Goal: Task Accomplishment & Management: Manage account settings

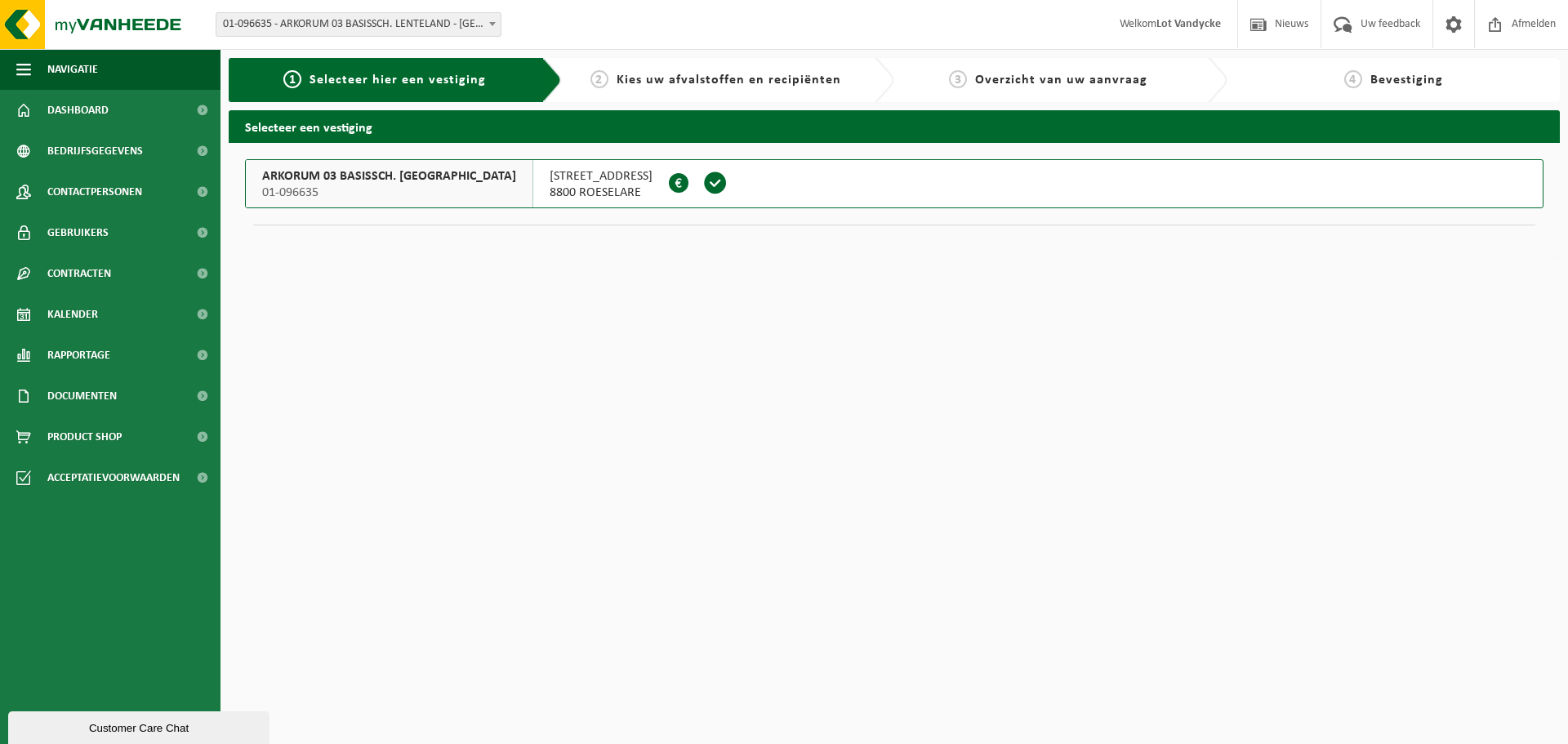
click at [398, 177] on span "ARKORUM 03 BASISSCH. LENTELAND" at bounding box center [389, 176] width 254 height 16
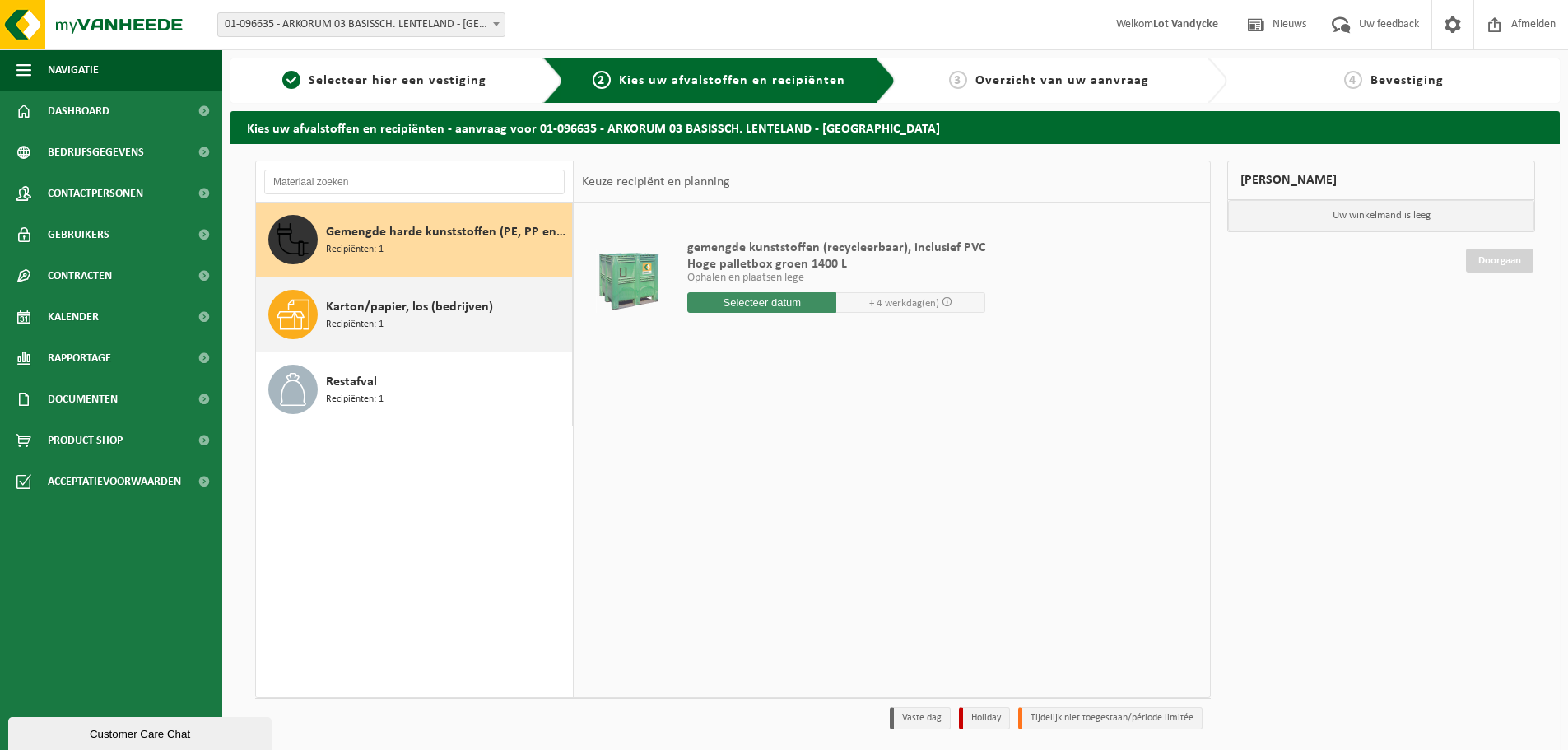
click at [424, 318] on div "Karton/papier, los (bedrijven) Recipiënten: 1" at bounding box center [447, 315] width 242 height 50
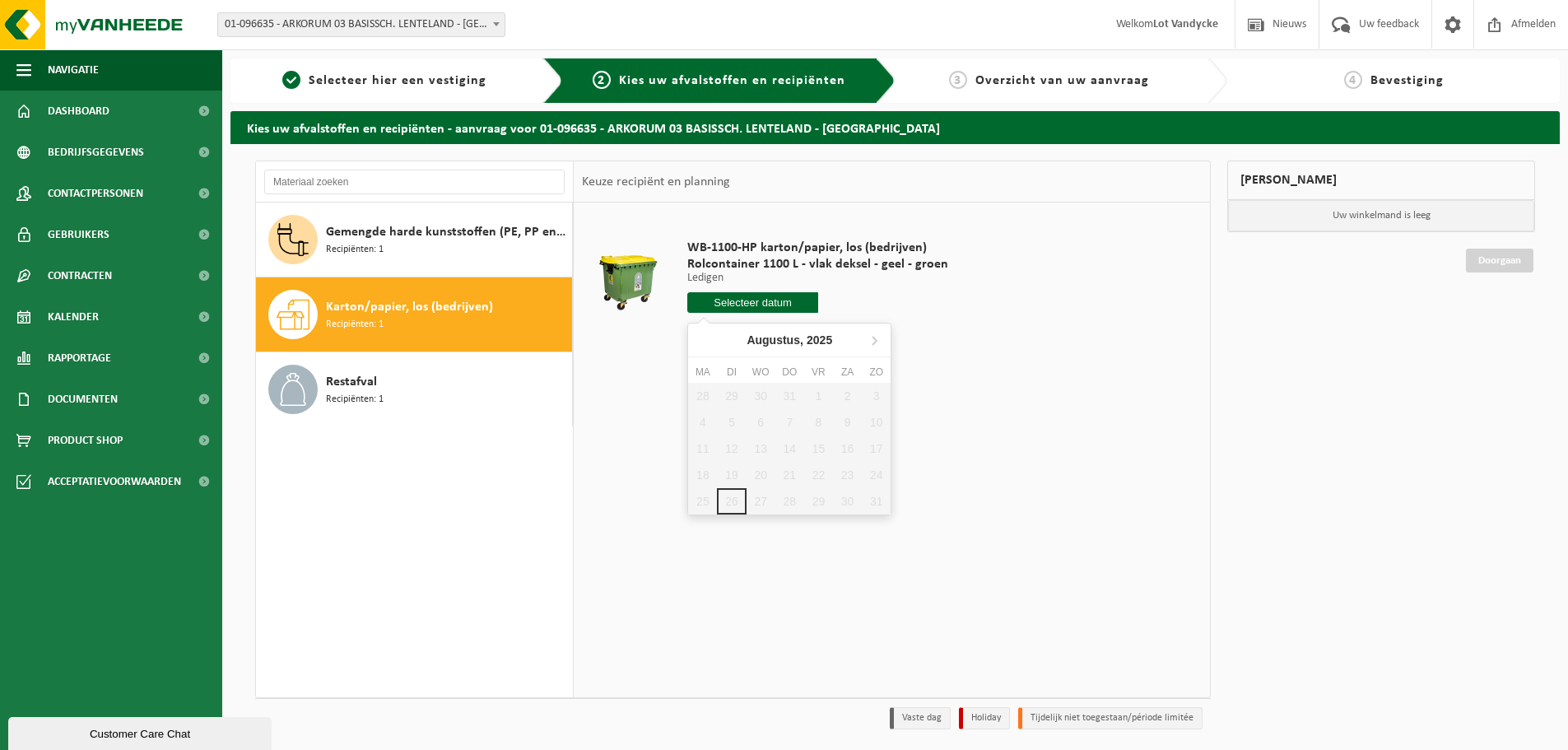
click at [773, 309] on input "text" at bounding box center [752, 302] width 131 height 21
click at [874, 342] on icon at bounding box center [874, 341] width 4 height 9
click at [703, 453] on div "15" at bounding box center [702, 449] width 29 height 27
type input "Van 2025-09-15"
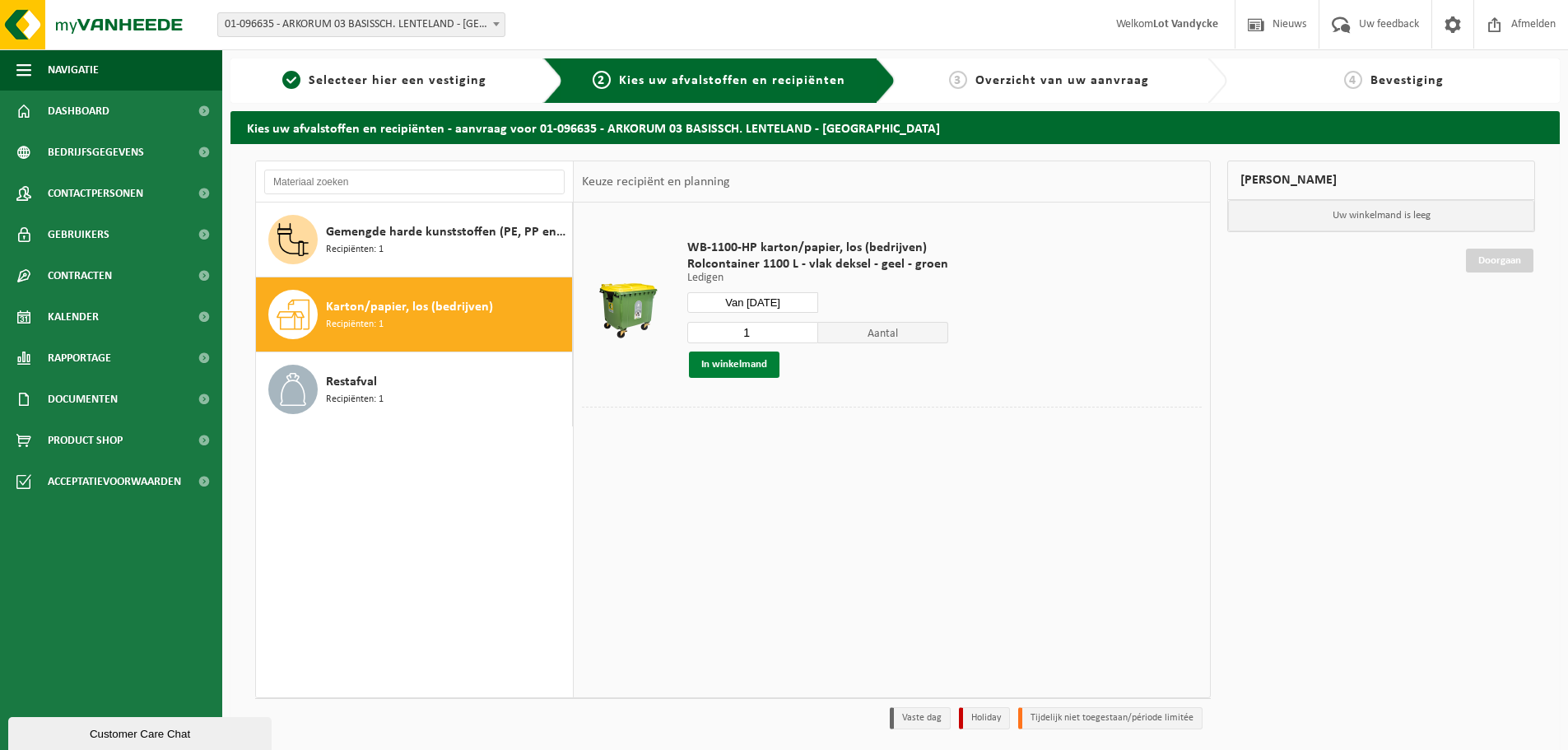
click at [736, 369] on button "In winkelmand" at bounding box center [734, 364] width 91 height 27
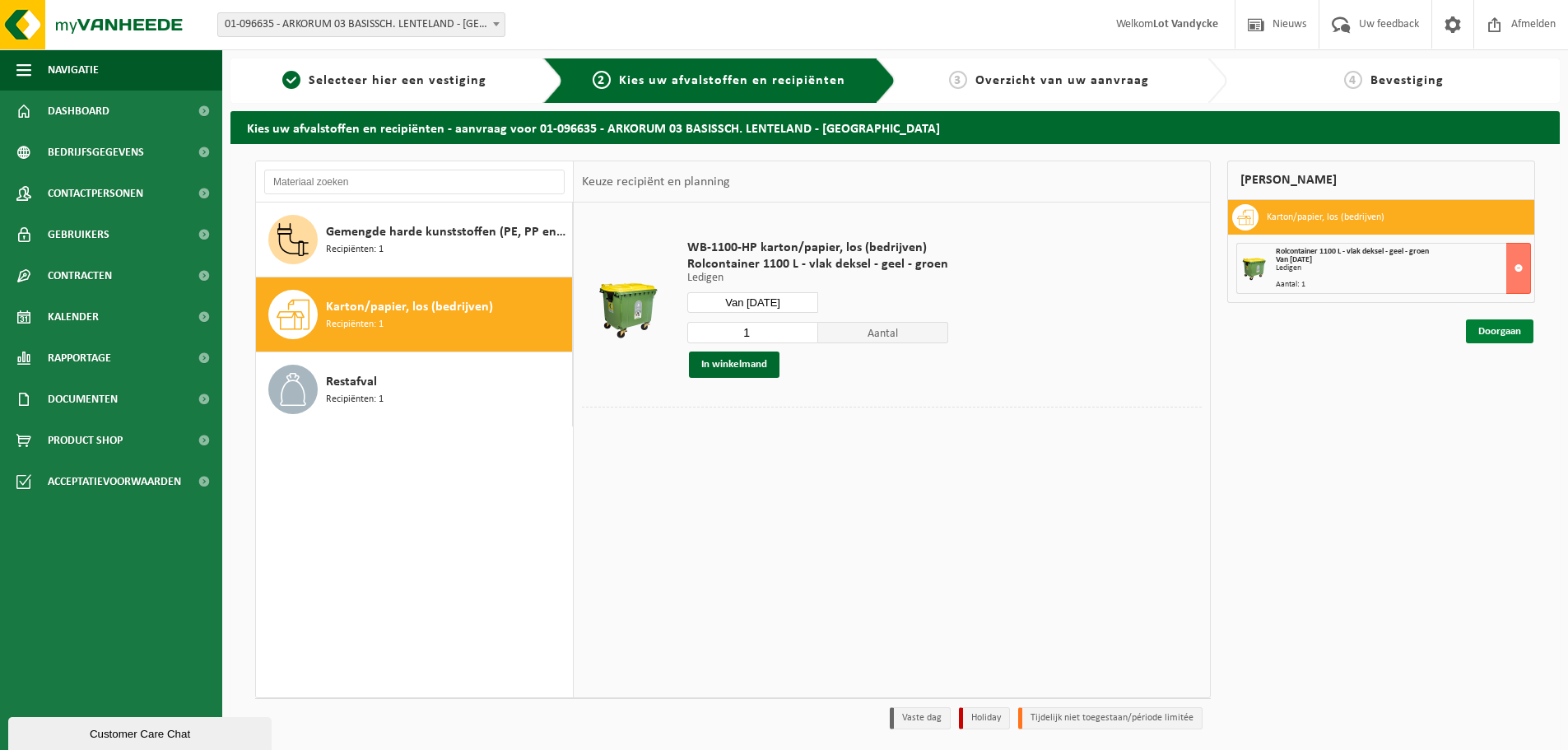
click at [1490, 332] on link "Doorgaan" at bounding box center [1499, 331] width 68 height 24
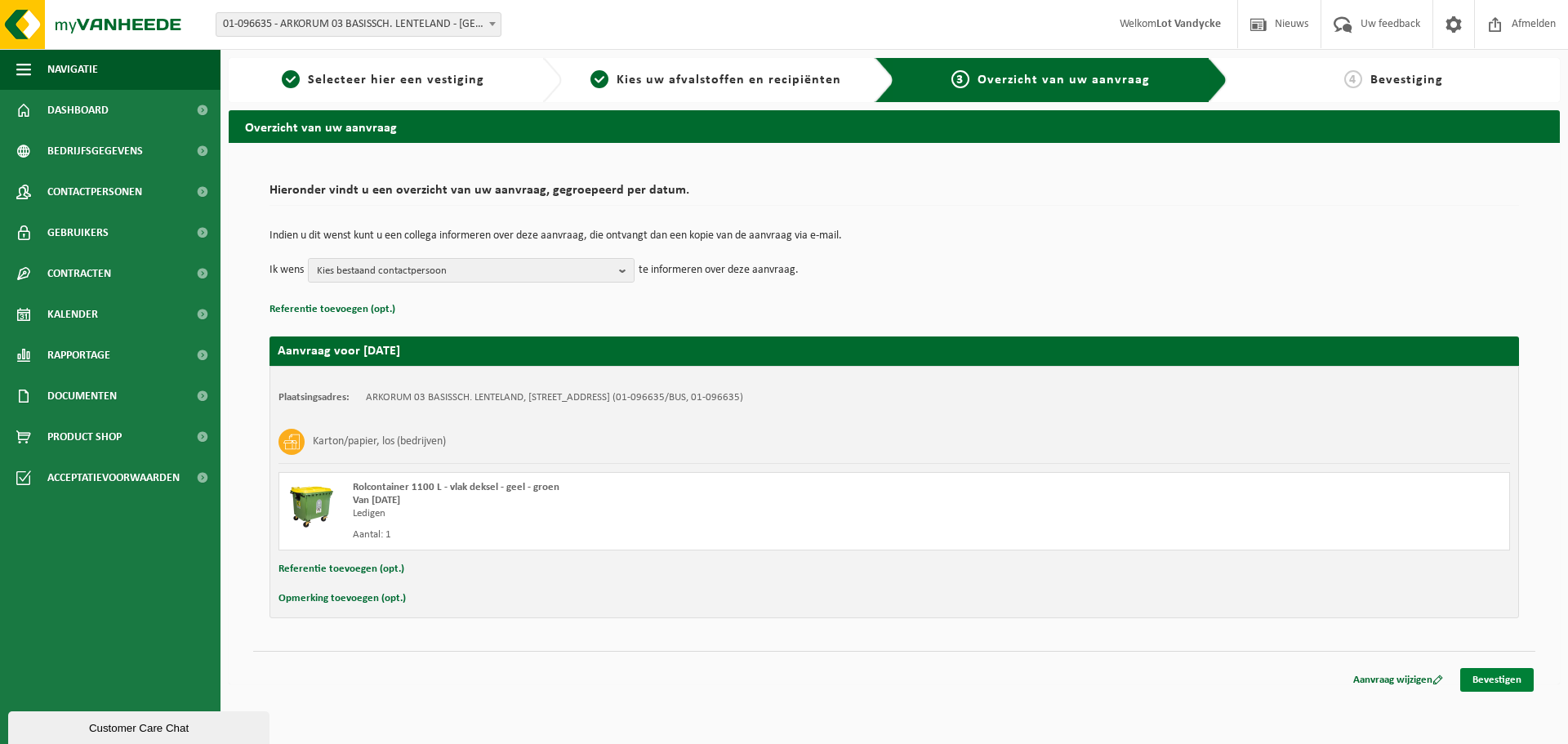
click at [1481, 675] on link "Bevestigen" at bounding box center [1496, 679] width 73 height 24
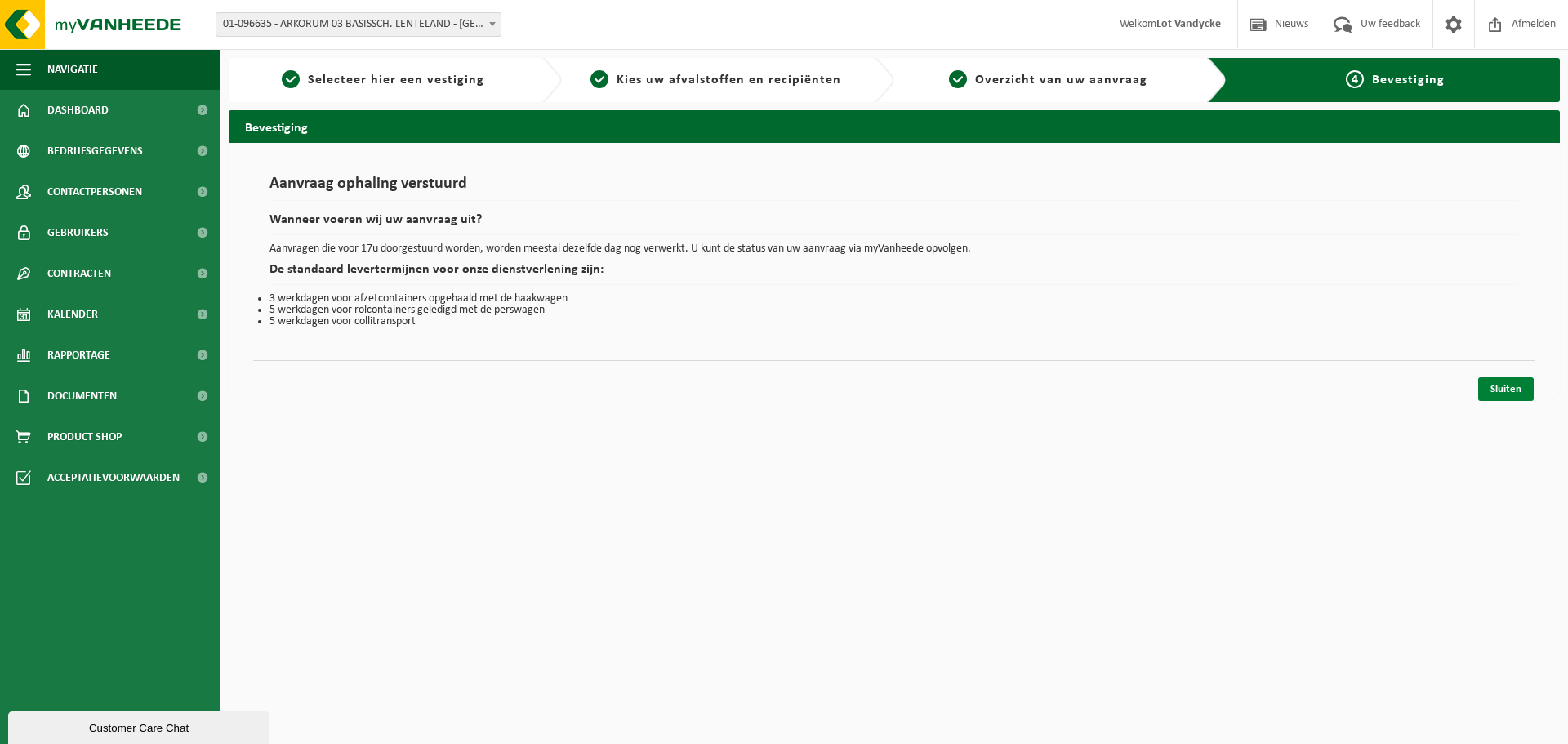
click at [1515, 394] on link "Sluiten" at bounding box center [1505, 388] width 55 height 24
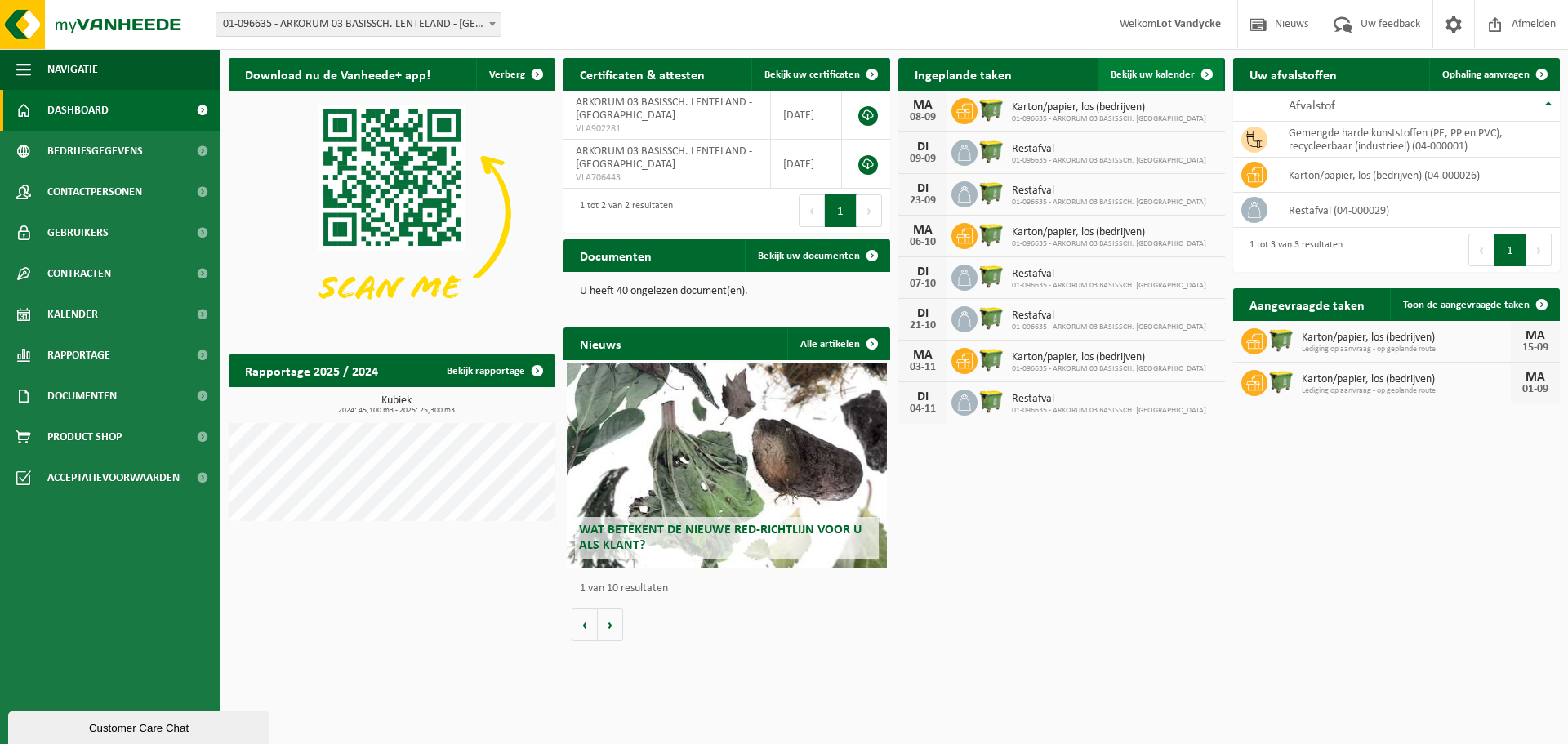
click at [1142, 78] on span "Bekijk uw kalender" at bounding box center [1152, 74] width 84 height 10
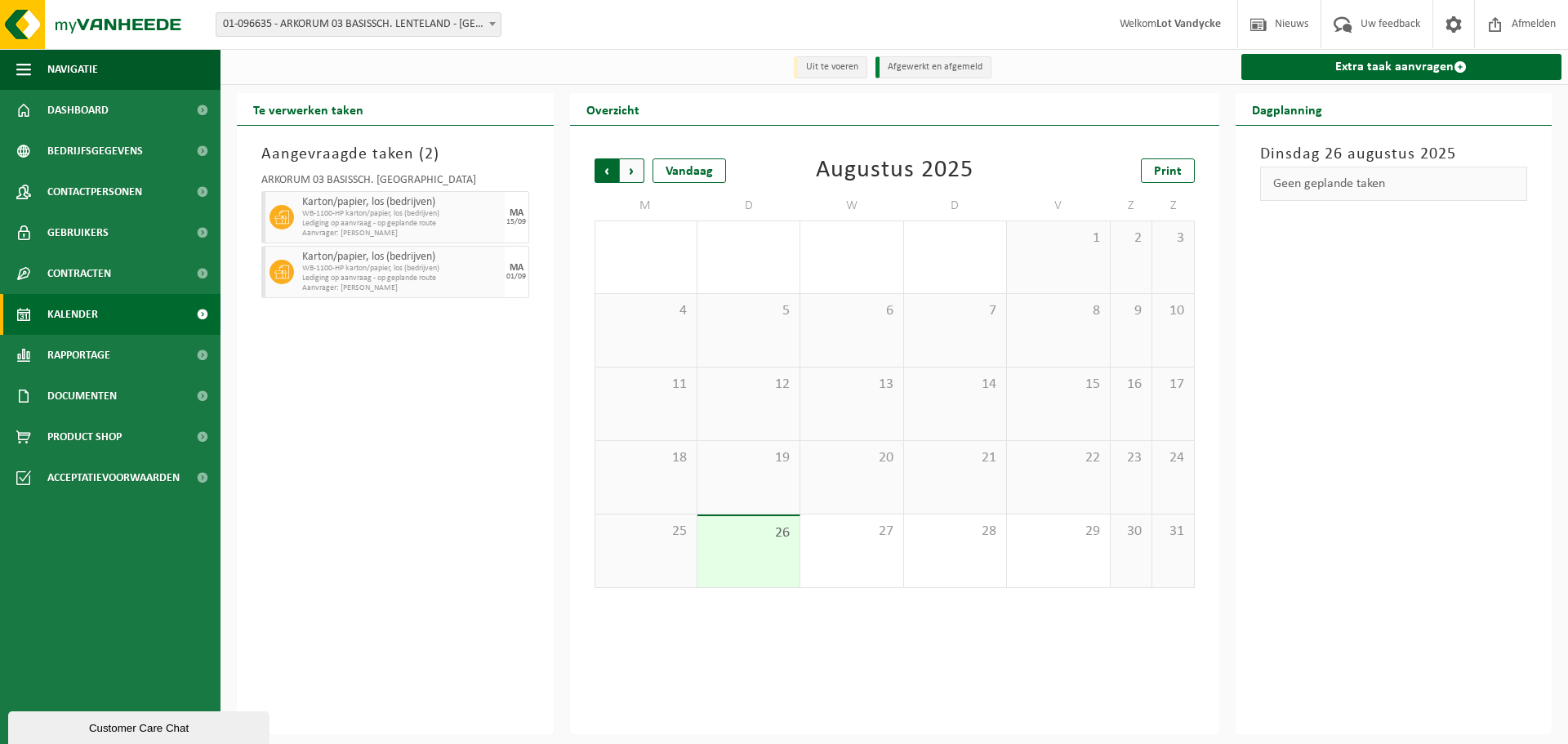
click at [625, 176] on span "Volgende" at bounding box center [632, 171] width 25 height 25
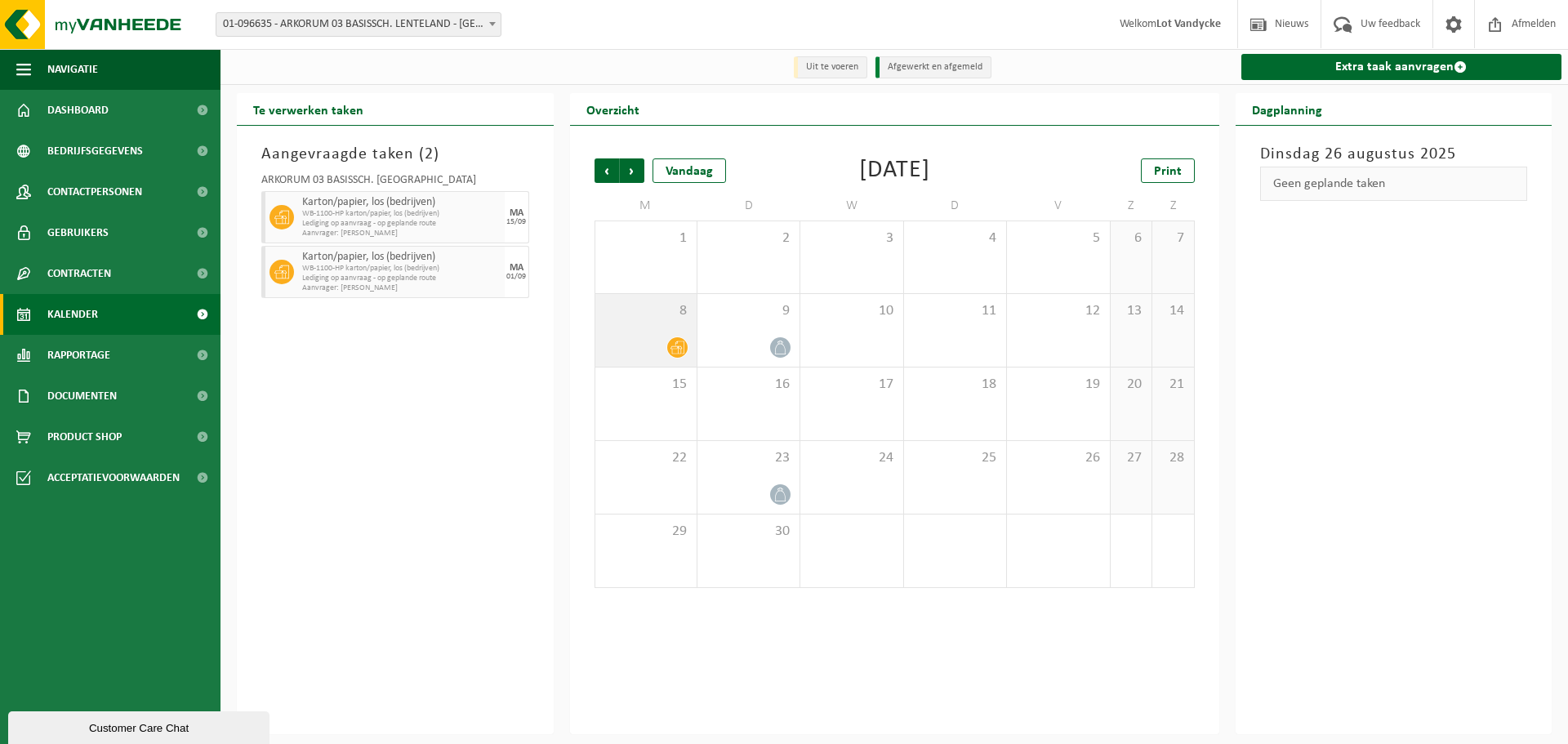
click at [663, 344] on div at bounding box center [645, 346] width 84 height 22
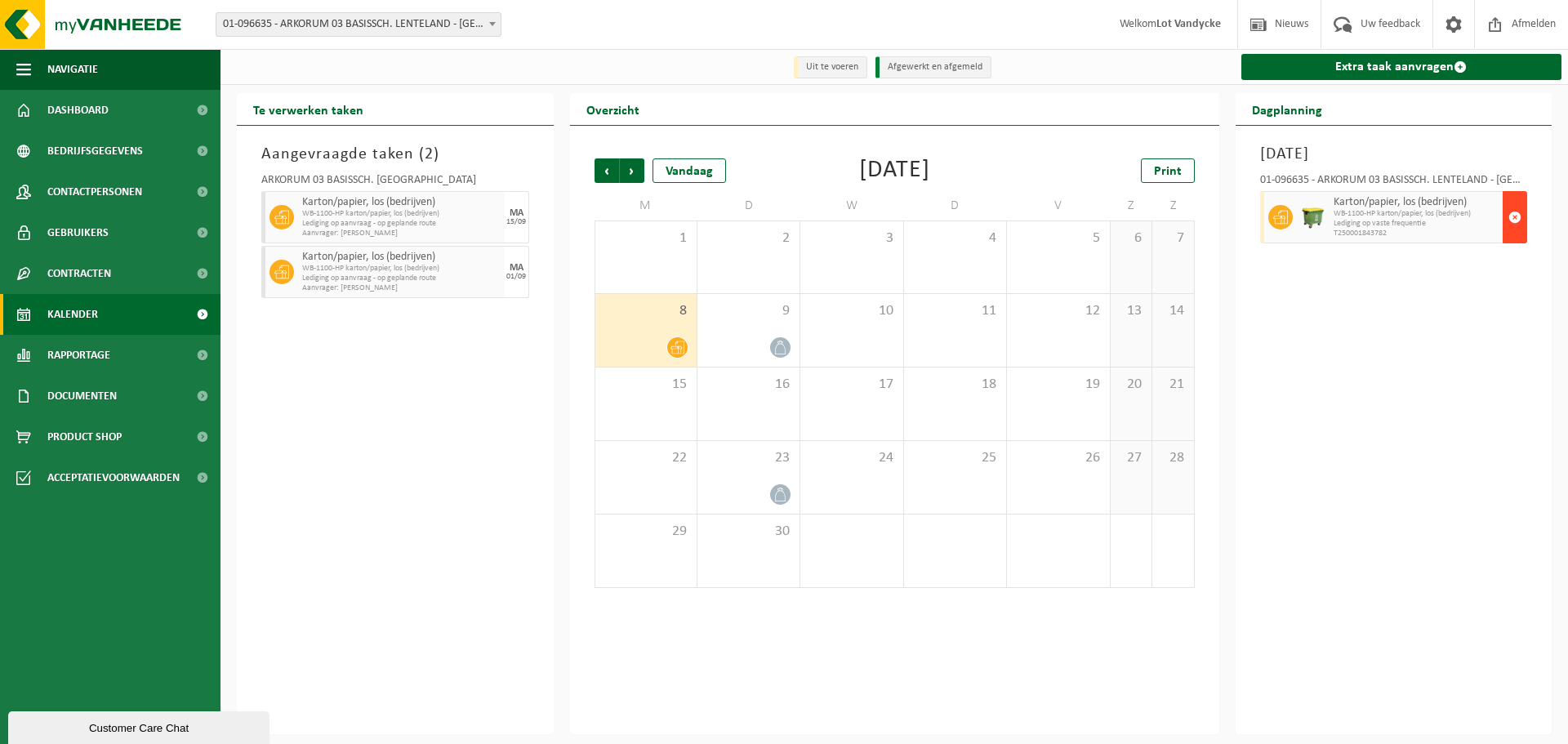
click at [1515, 215] on span "button" at bounding box center [1515, 217] width 13 height 32
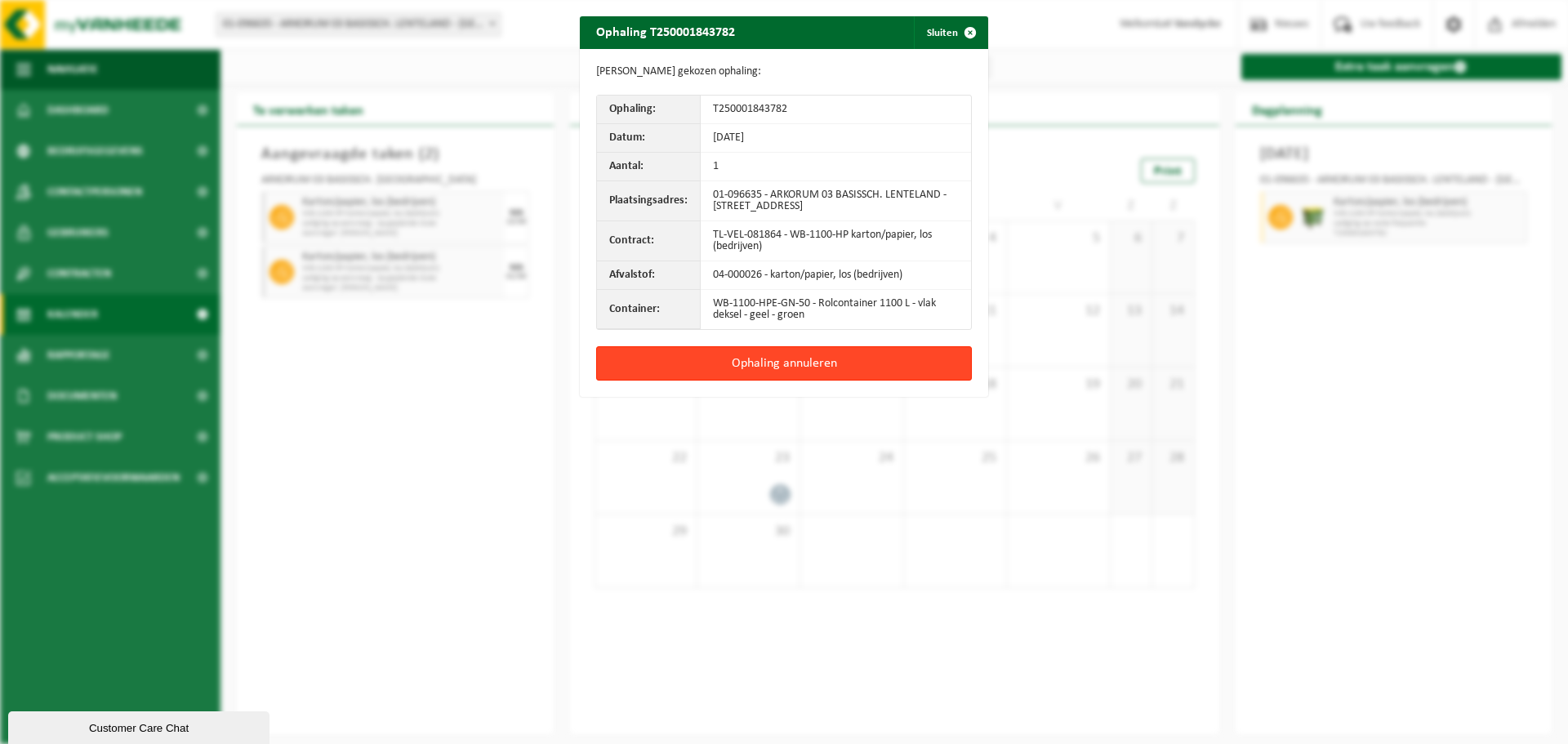
click at [772, 355] on button "Ophaling annuleren" at bounding box center [784, 363] width 376 height 34
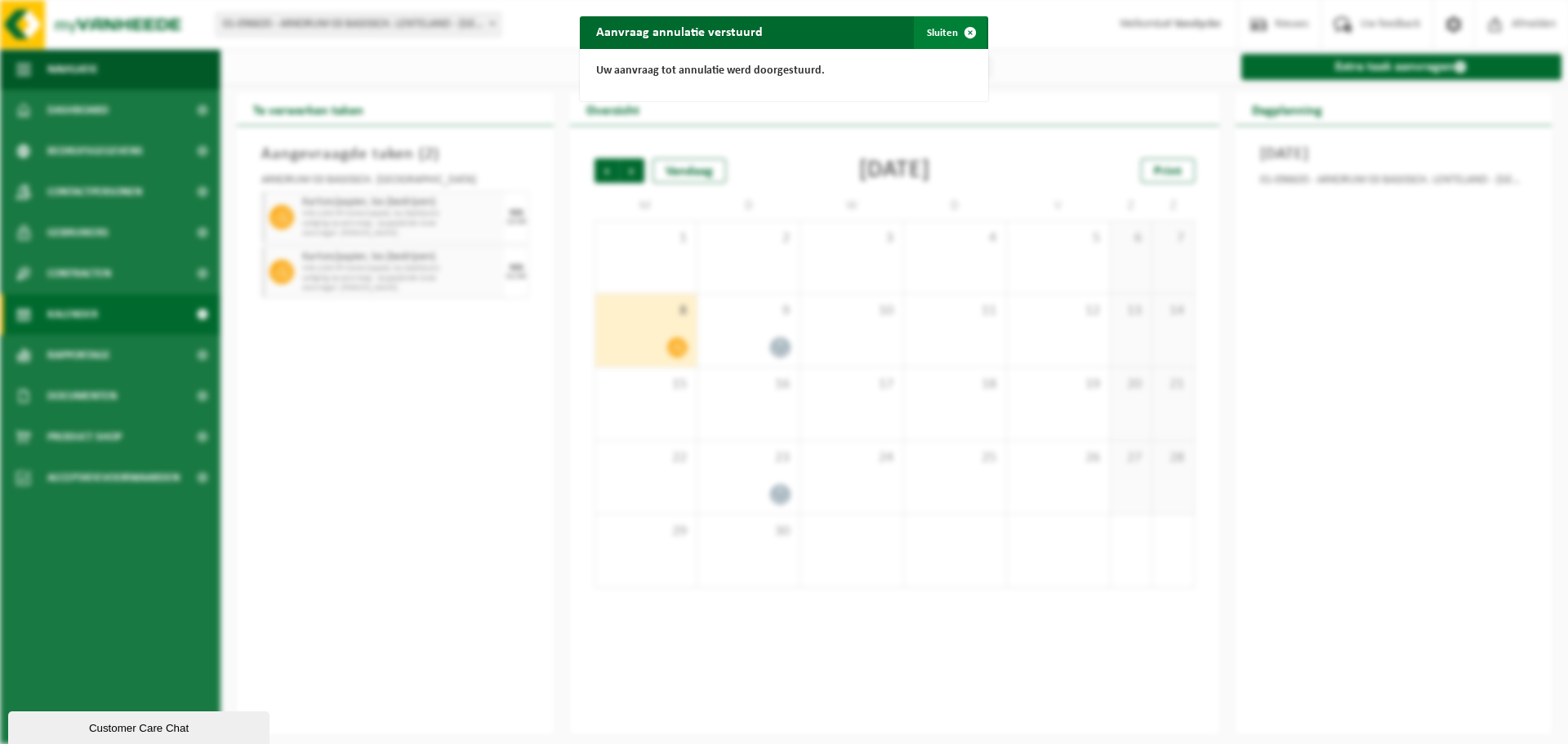
click at [941, 35] on button "Sluiten" at bounding box center [950, 32] width 73 height 32
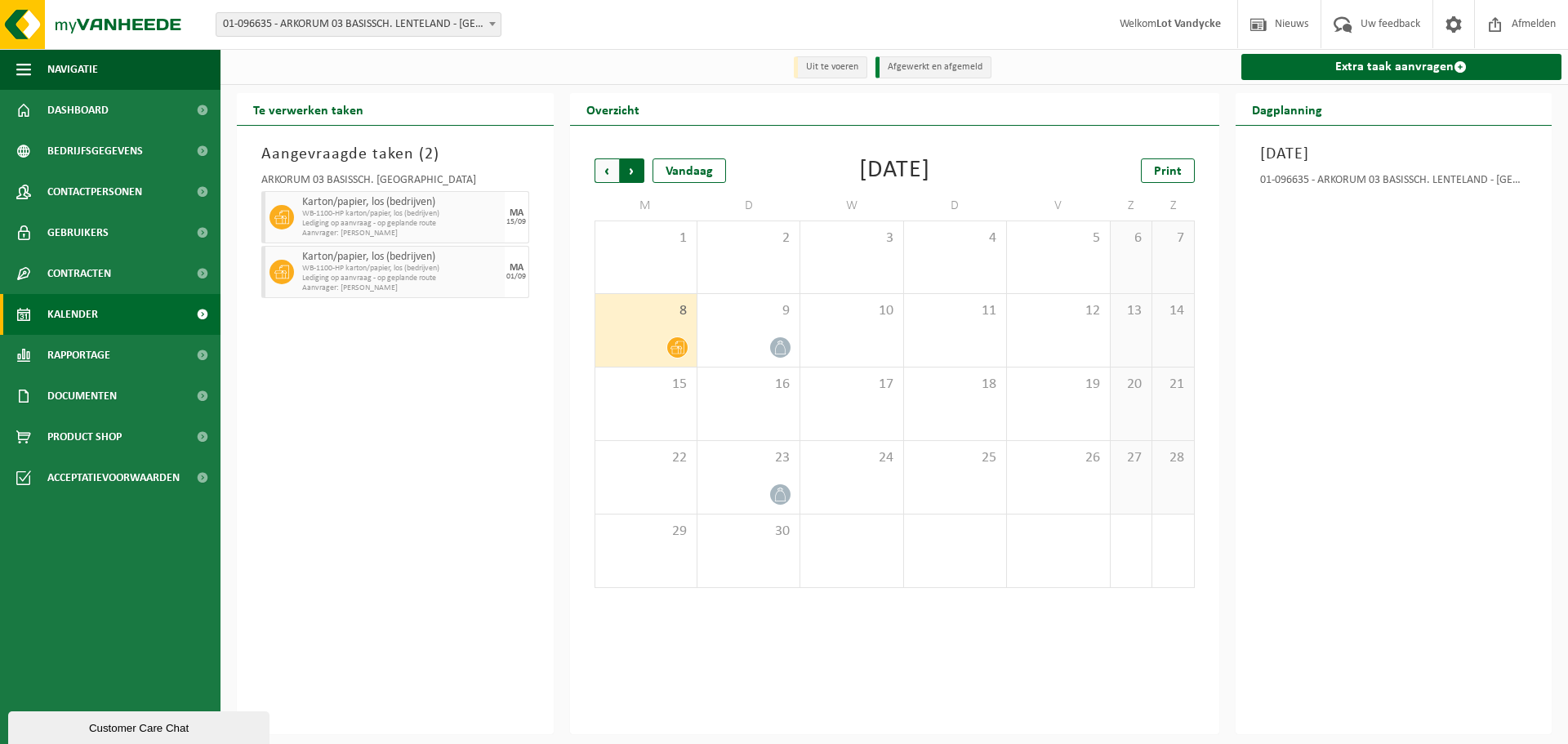
click at [597, 175] on span "Vorige" at bounding box center [607, 171] width 25 height 25
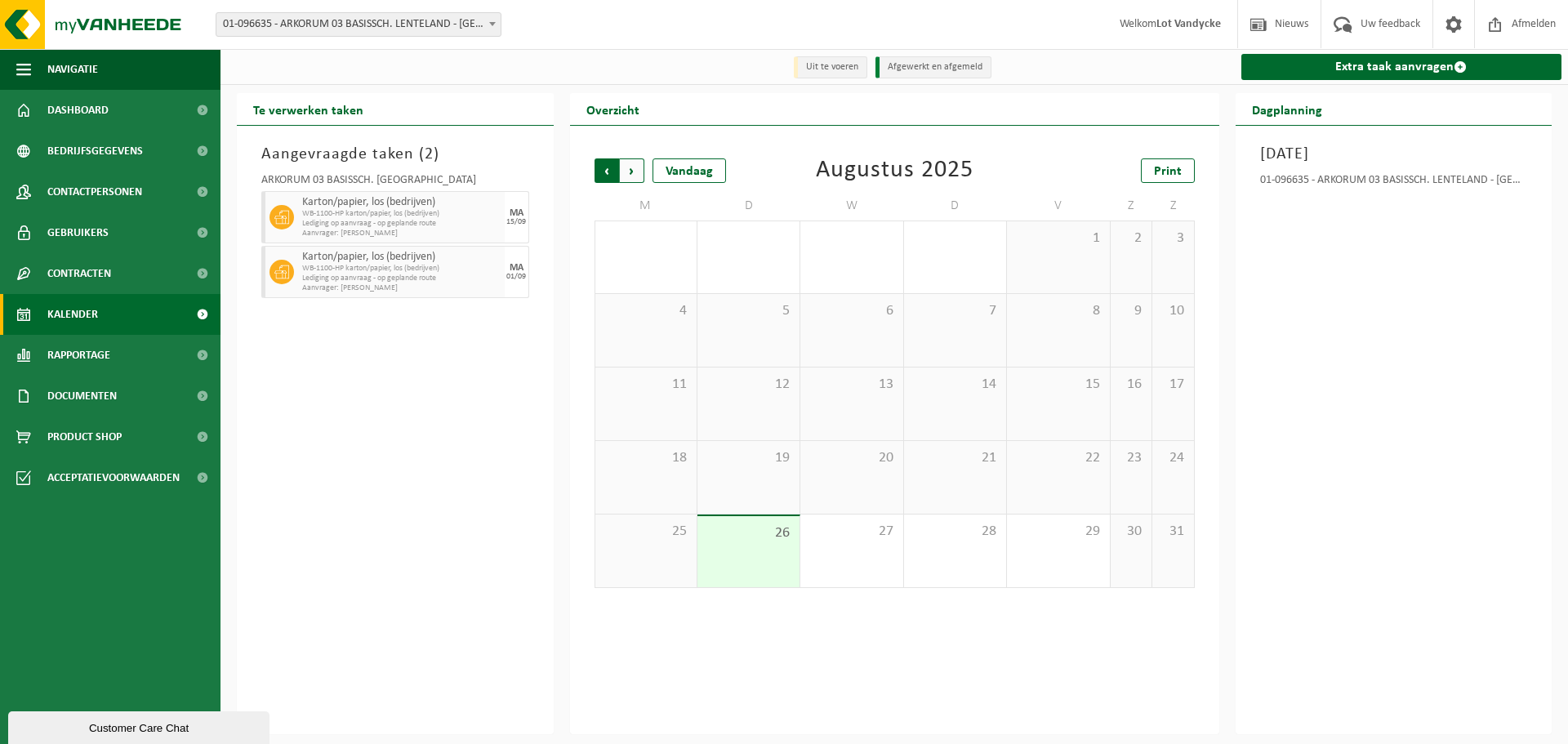
click at [632, 177] on span "Volgende" at bounding box center [632, 171] width 25 height 25
